Goal: Task Accomplishment & Management: Manage account settings

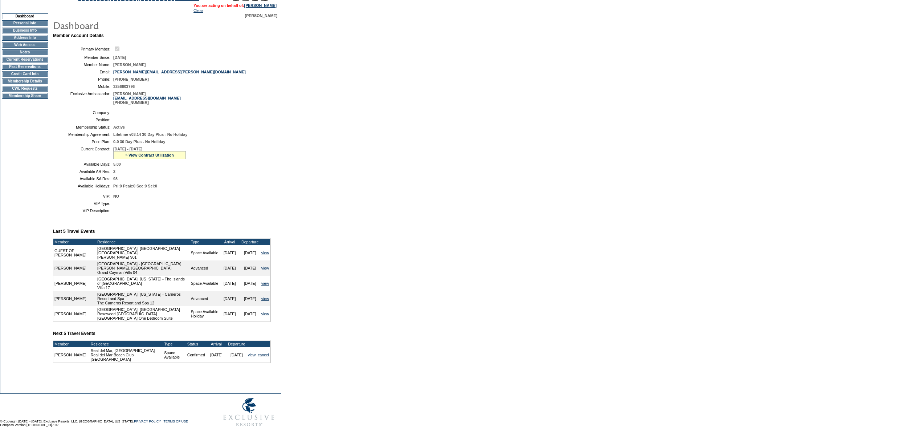
scroll to position [75, 0]
click at [146, 151] on div "» View Contract Utilization" at bounding box center [149, 155] width 73 height 8
click at [146, 153] on link "» View Contract Utilization" at bounding box center [149, 155] width 49 height 4
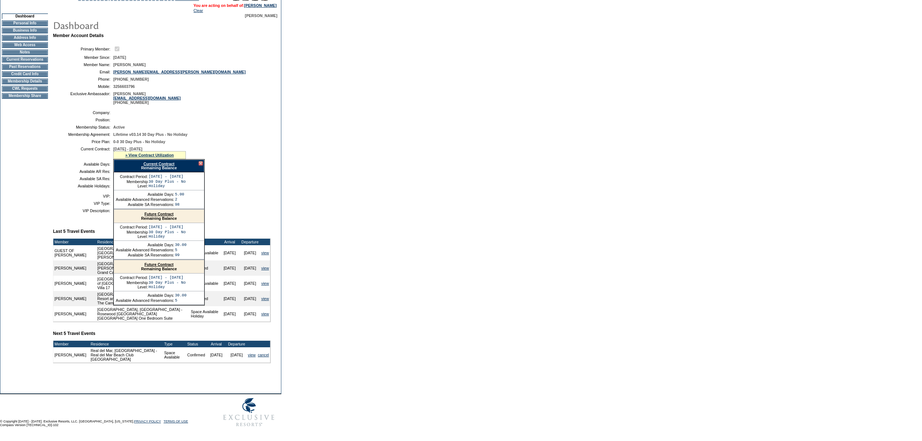
click at [151, 162] on link "Current Contract" at bounding box center [158, 164] width 31 height 4
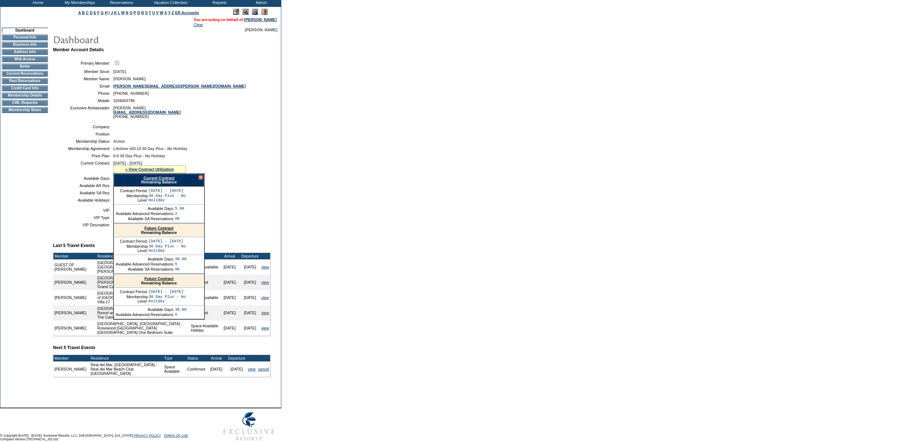
scroll to position [0, 0]
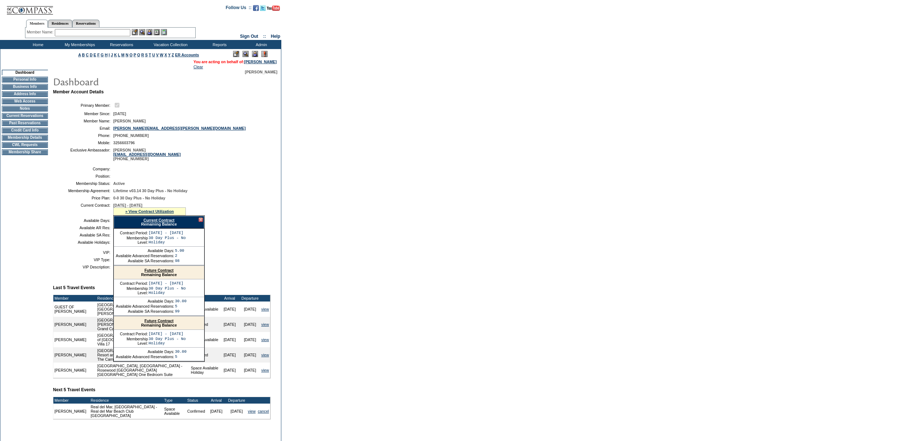
click at [105, 28] on div "Member Name: Destination or Residence: ReservationId:" at bounding box center [110, 33] width 171 height 11
click at [102, 35] on input "text" at bounding box center [92, 32] width 75 height 7
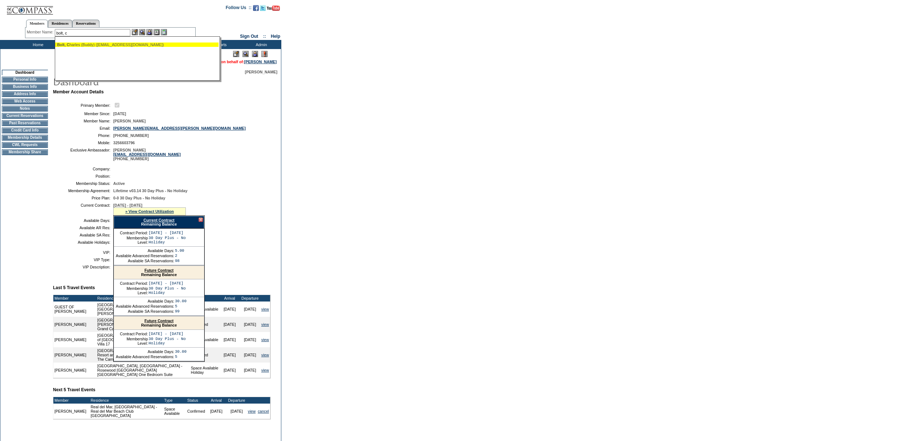
click at [118, 46] on div "Bolt, C harles (Buddy) ([EMAIL_ADDRESS][DOMAIN_NAME])" at bounding box center [137, 44] width 160 height 4
type input "[PERSON_NAME] ([PERSON_NAME]) ([EMAIL_ADDRESS][DOMAIN_NAME])"
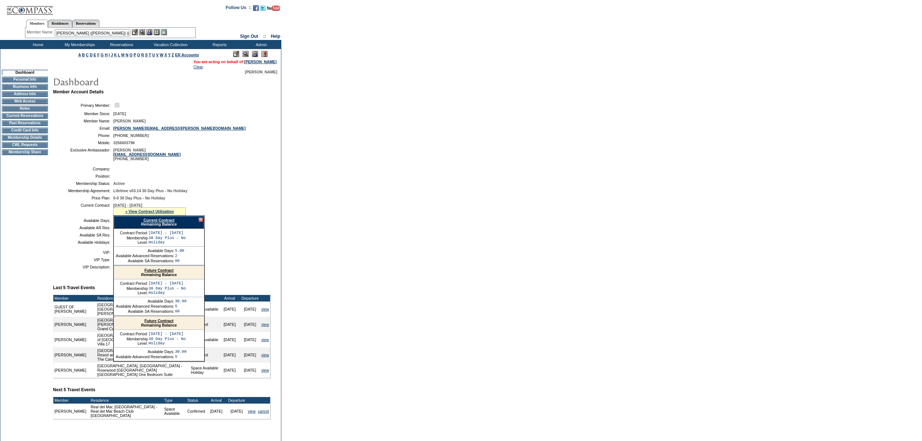
click at [147, 31] on div at bounding box center [149, 32] width 35 height 6
click at [150, 32] on img at bounding box center [149, 32] width 6 height 6
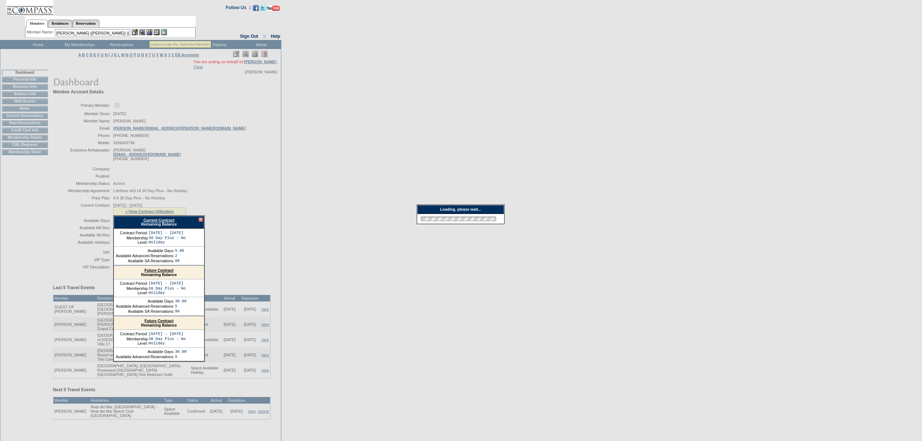
click at [144, 32] on img at bounding box center [142, 32] width 6 height 6
